Goal: Task Accomplishment & Management: Complete application form

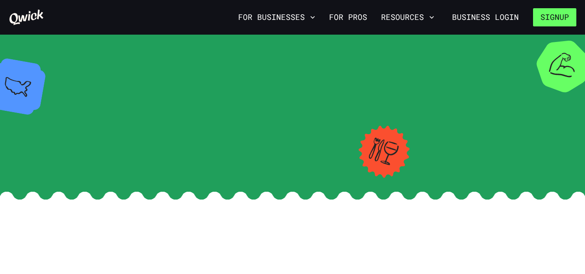
click at [562, 23] on button "Signup" at bounding box center [554, 17] width 43 height 18
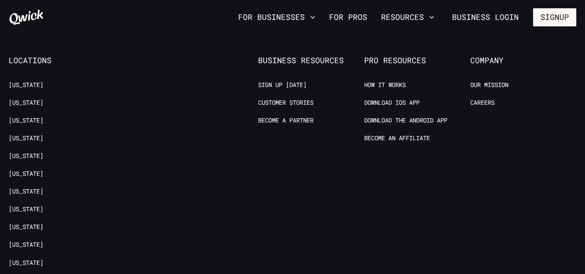
scroll to position [1558, 0]
click at [480, 98] on link "Careers" at bounding box center [483, 102] width 24 height 8
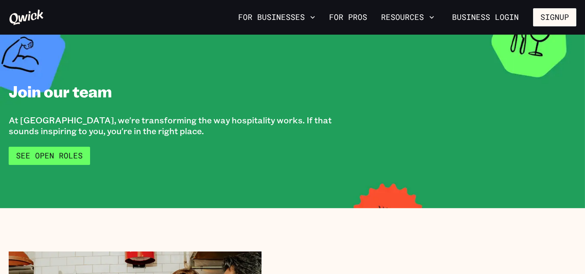
click at [66, 163] on link "See Open Roles" at bounding box center [49, 156] width 81 height 18
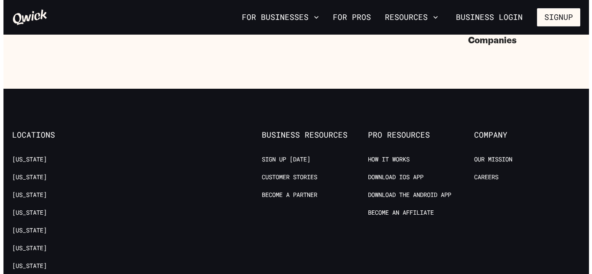
scroll to position [1028, 0]
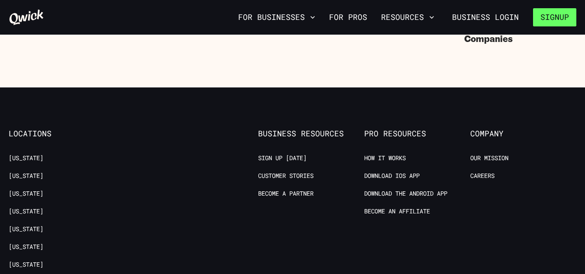
click at [565, 16] on button "Signup" at bounding box center [554, 17] width 43 height 18
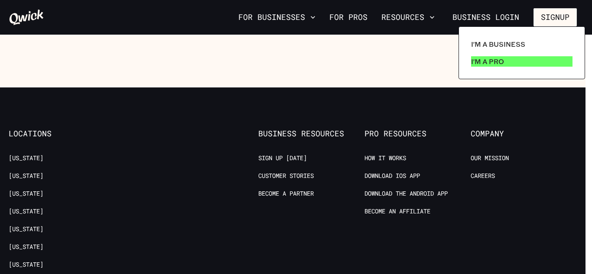
click at [510, 57] on link "I'm a Pro" at bounding box center [522, 61] width 108 height 17
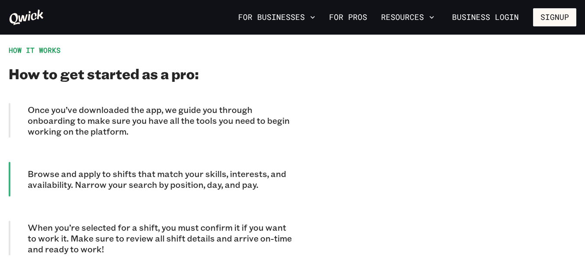
scroll to position [746, 0]
